Goal: Task Accomplishment & Management: Manage account settings

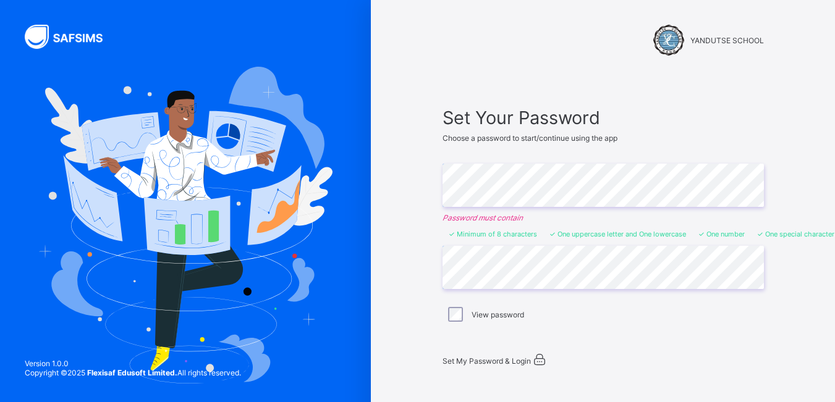
click at [528, 365] on span "Set My Password & Login" at bounding box center [486, 360] width 88 height 9
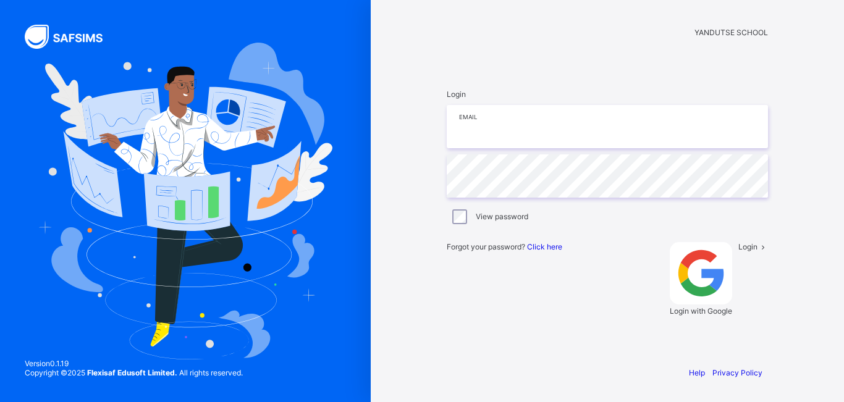
click at [471, 148] on input "email" at bounding box center [607, 126] width 321 height 43
type input "**********"
drag, startPoint x: 473, startPoint y: 190, endPoint x: 694, endPoint y: 112, distance: 234.1
click at [466, 99] on span "Login" at bounding box center [456, 94] width 19 height 9
click at [757, 251] on span at bounding box center [762, 246] width 11 height 9
